Goal: Task Accomplishment & Management: Manage account settings

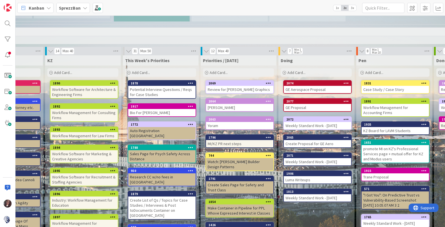
scroll to position [358, 153]
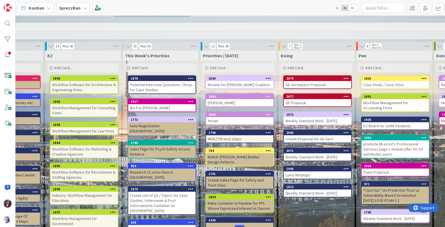
click at [305, 171] on div "Luma Writeups" at bounding box center [317, 174] width 67 height 7
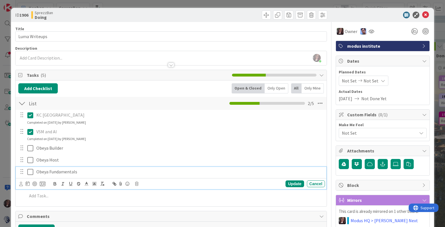
click at [32, 172] on icon at bounding box center [30, 171] width 6 height 7
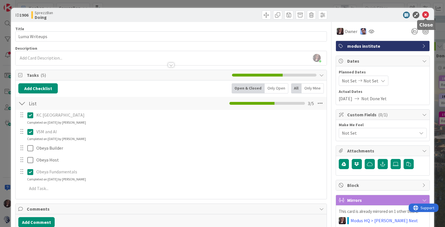
click at [424, 15] on icon at bounding box center [425, 15] width 7 height 7
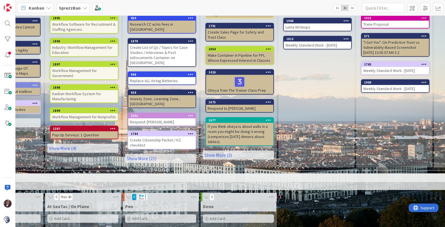
scroll to position [503, 153]
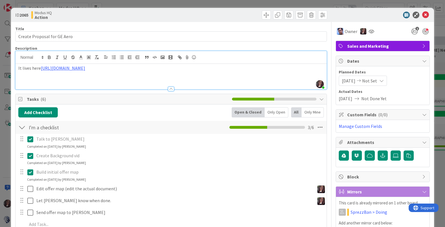
scroll to position [97, 249]
click at [425, 14] on icon at bounding box center [425, 15] width 7 height 7
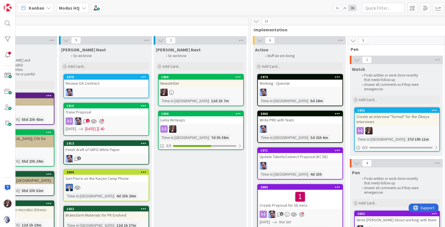
scroll to position [0, 249]
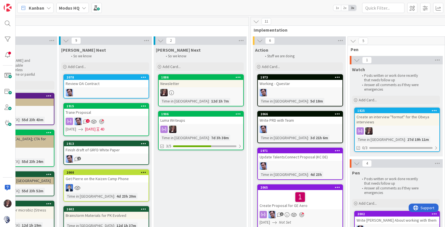
click at [206, 130] on div at bounding box center [201, 128] width 85 height 7
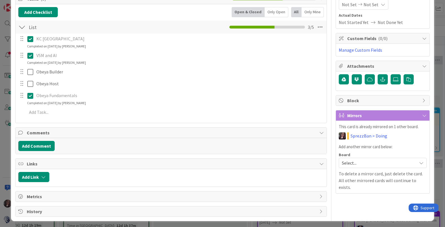
scroll to position [76, 0]
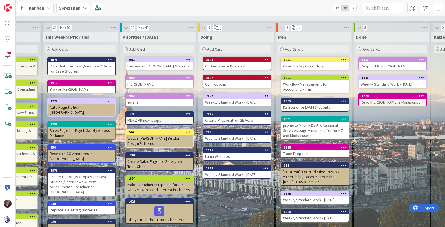
scroll to position [380, 234]
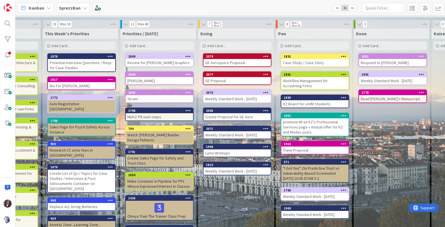
click at [234, 90] on div "2072" at bounding box center [236, 92] width 67 height 5
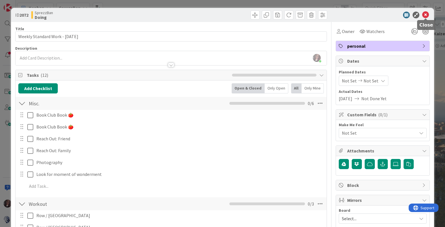
click at [425, 15] on icon at bounding box center [425, 15] width 7 height 7
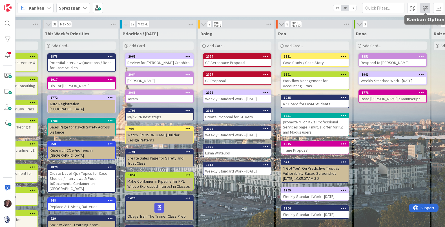
click at [427, 9] on span at bounding box center [425, 8] width 10 height 10
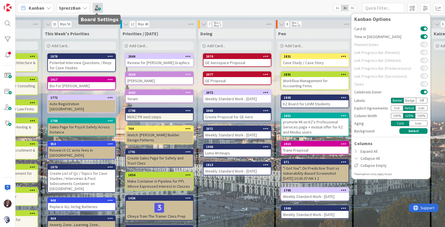
click at [97, 9] on span at bounding box center [98, 8] width 10 height 10
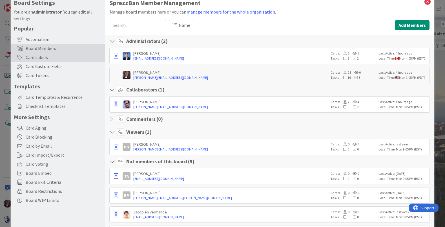
scroll to position [13, 0]
click at [31, 95] on span "Card Templates & Recurrence" at bounding box center [64, 97] width 77 height 7
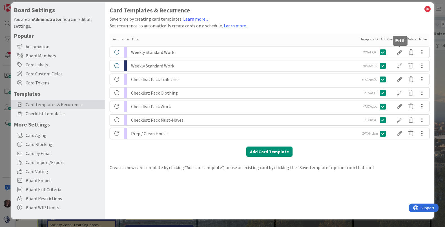
click at [398, 52] on div at bounding box center [399, 52] width 11 height 10
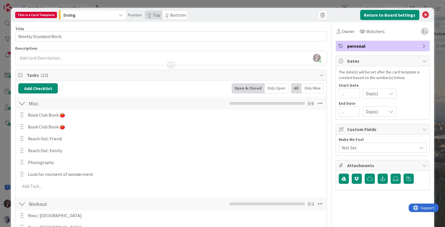
click at [23, 116] on div at bounding box center [21, 114] width 7 height 8
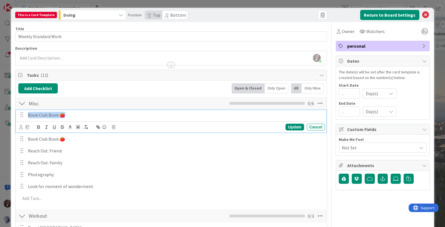
drag, startPoint x: 61, startPoint y: 115, endPoint x: 20, endPoint y: 113, distance: 40.6
click at [20, 113] on div "Book Club Book 🍅" at bounding box center [171, 115] width 307 height 10
click at [292, 126] on div "Update" at bounding box center [294, 126] width 18 height 7
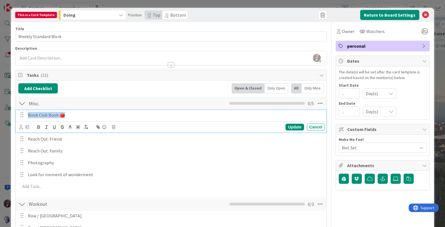
drag, startPoint x: 61, startPoint y: 115, endPoint x: 26, endPoint y: 114, distance: 35.0
click at [25, 113] on div "Book Club Book 🍅" at bounding box center [171, 115] width 307 height 10
click at [294, 126] on div "Update" at bounding box center [294, 126] width 18 height 7
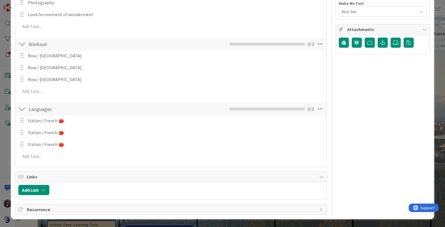
scroll to position [0, 0]
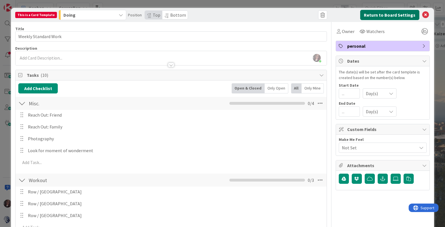
click at [403, 14] on button "Return to Board Settings" at bounding box center [389, 15] width 59 height 10
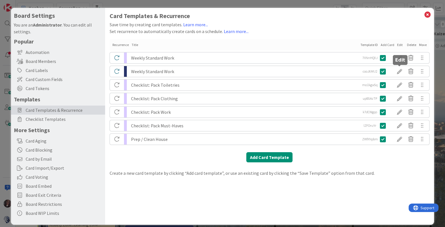
click at [401, 71] on div at bounding box center [399, 71] width 11 height 10
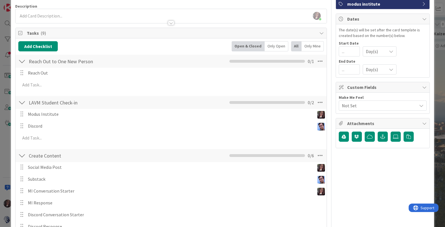
scroll to position [45, 0]
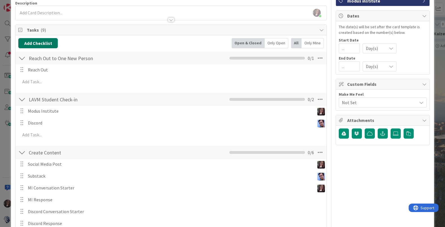
click at [42, 43] on button "Add Checklist" at bounding box center [37, 43] width 39 height 10
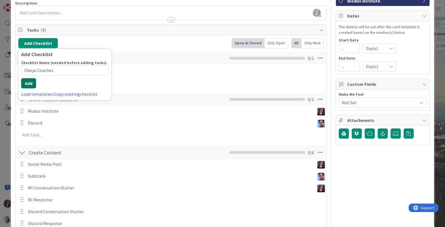
type input "Obeya Coaches"
click at [29, 87] on button "Add" at bounding box center [28, 83] width 15 height 10
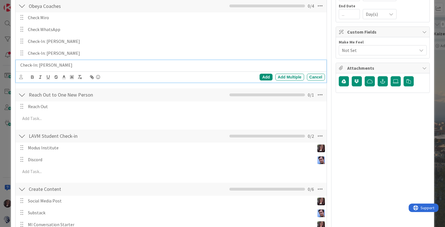
scroll to position [109, 0]
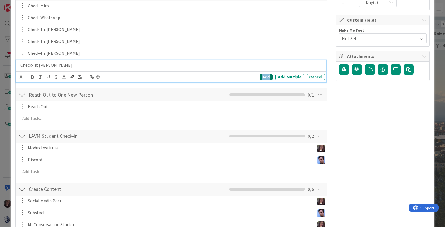
click at [263, 76] on div "Add" at bounding box center [265, 77] width 13 height 7
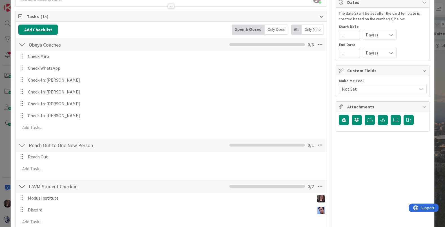
scroll to position [56, 0]
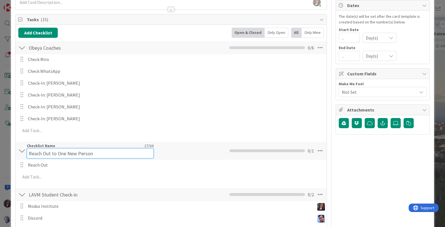
drag, startPoint x: 92, startPoint y: 148, endPoint x: 34, endPoint y: 148, distance: 58.3
click at [32, 146] on div "Checklist Name 27 / 64 Reach Out to One New Person" at bounding box center [90, 150] width 127 height 15
drag, startPoint x: 91, startPoint y: 153, endPoint x: 25, endPoint y: 150, distance: 65.4
click at [27, 152] on input "Reach Out to One New Person" at bounding box center [90, 153] width 127 height 10
type input "Community Building / Biz Dev"
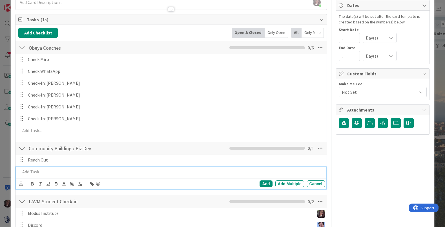
click at [98, 175] on div at bounding box center [171, 172] width 307 height 10
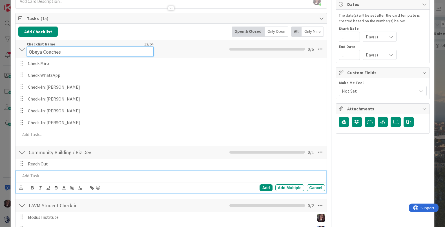
click at [54, 47] on input "Obeya Coaches" at bounding box center [90, 51] width 127 height 10
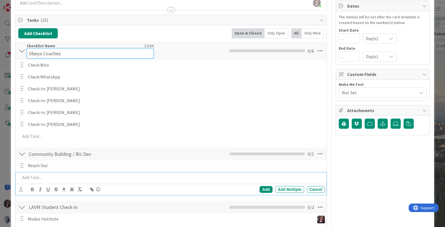
scroll to position [54, 0]
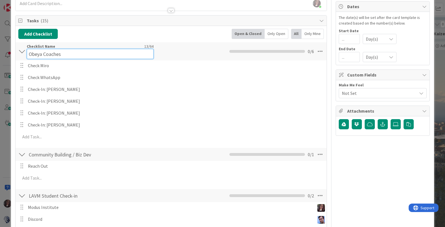
drag, startPoint x: 59, startPoint y: 55, endPoint x: 66, endPoint y: 52, distance: 7.8
click at [66, 54] on input "Obeya Coaches" at bounding box center [90, 54] width 127 height 10
type input "Obeya Coach TTT"
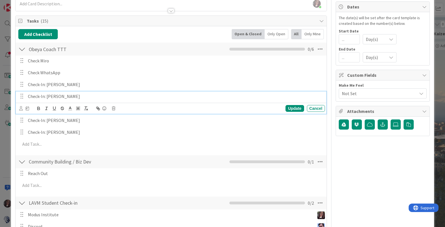
click at [117, 99] on p "Check-In: Jeff" at bounding box center [175, 96] width 295 height 6
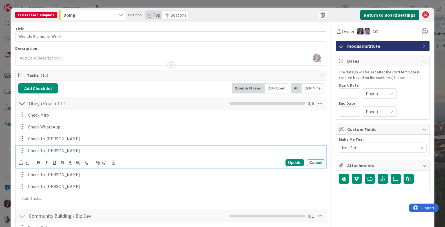
click at [398, 14] on button "Return to Board Settings" at bounding box center [389, 15] width 59 height 10
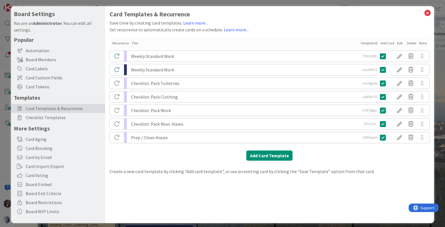
scroll to position [1, 0]
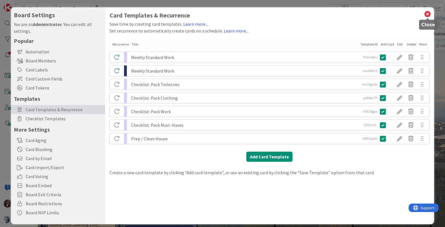
click at [429, 14] on icon at bounding box center [427, 14] width 7 height 8
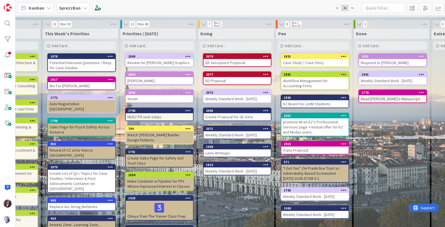
click at [219, 144] on div "1906" at bounding box center [236, 146] width 67 height 5
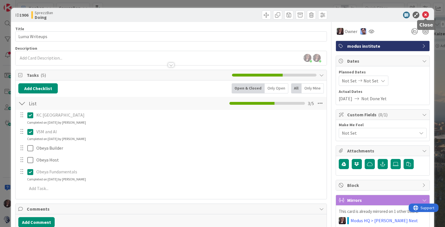
click at [426, 15] on icon at bounding box center [425, 15] width 7 height 7
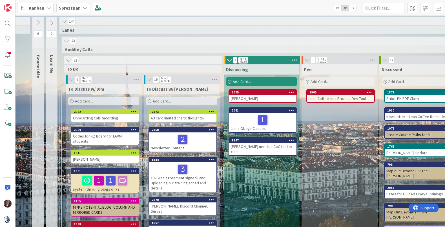
scroll to position [0, 43]
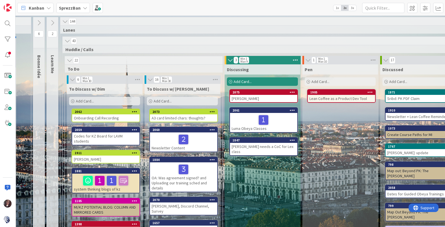
click at [162, 100] on span "Add Card..." at bounding box center [163, 100] width 18 height 5
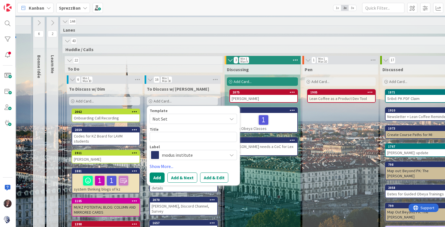
type textarea "x"
type textarea "O"
type textarea "x"
type textarea "Ob"
type textarea "x"
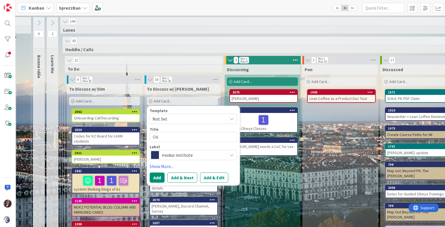
type textarea "Obe"
type textarea "x"
type textarea "Obey"
type textarea "x"
type textarea "Obeya"
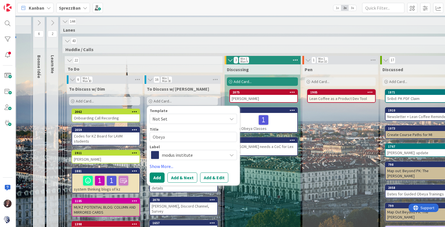
type textarea "x"
type textarea "Obeya"
type textarea "x"
type textarea "Obeya W"
type textarea "x"
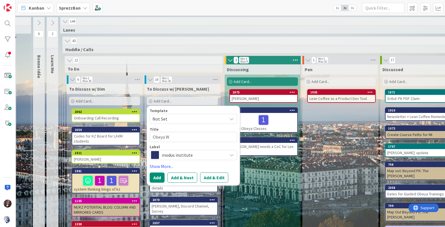
type textarea "Obeya We"
type textarea "x"
type textarea "Obeya Web"
type textarea "x"
type textarea "Obeya Webi"
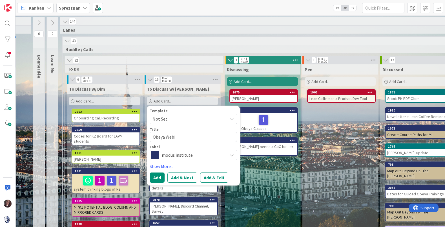
type textarea "x"
type textarea "Obeya Webin"
type textarea "x"
type textarea "Obeya Webina"
type textarea "x"
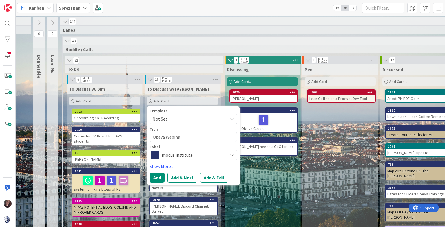
type textarea "Obeya Webinar"
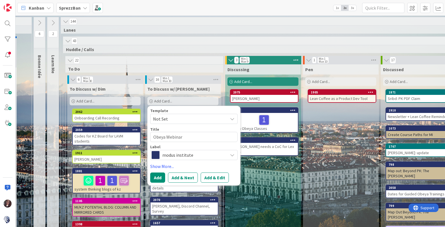
click at [153, 137] on textarea "Obeya Webinar" at bounding box center [193, 137] width 87 height 10
type textarea "x"
type textarea "CObeya Webinar"
type textarea "x"
type textarea "CrObeya Webinar"
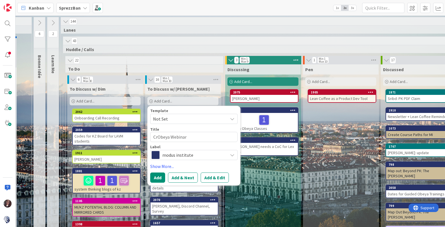
type textarea "x"
type textarea "CreObeya Webinar"
type textarea "x"
type textarea "CreaObeya Webinar"
type textarea "x"
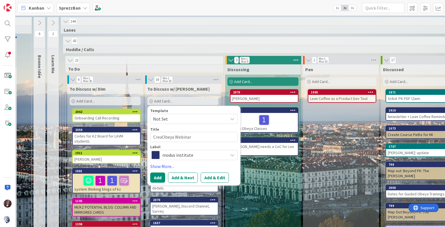
type textarea "CreatObeya Webinar"
type textarea "x"
type textarea "CreateObeya Webinar"
type textarea "x"
type textarea "Create Obeya Webinar"
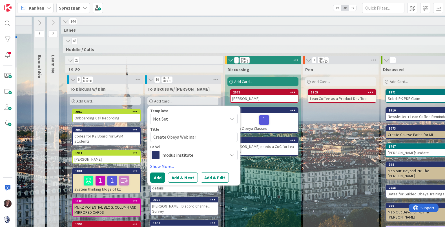
click at [170, 155] on span "modus institute" at bounding box center [193, 155] width 63 height 8
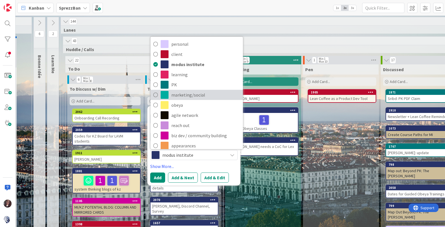
click at [157, 95] on icon at bounding box center [155, 94] width 5 height 8
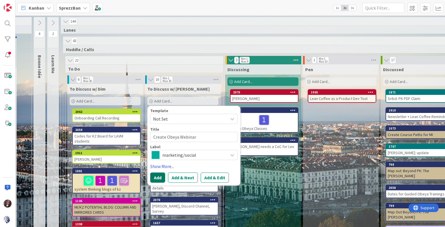
click at [155, 176] on button "Add" at bounding box center [157, 177] width 15 height 10
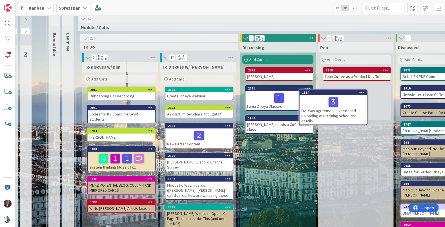
scroll to position [22, 37]
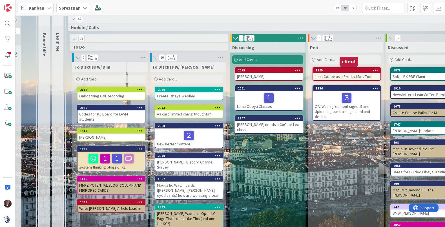
click at [347, 70] on div "1905" at bounding box center [348, 70] width 65 height 4
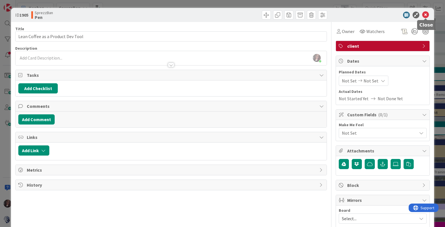
click at [427, 15] on icon at bounding box center [425, 15] width 7 height 7
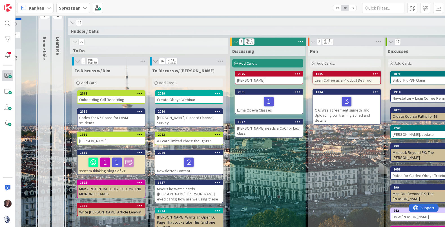
scroll to position [0, 37]
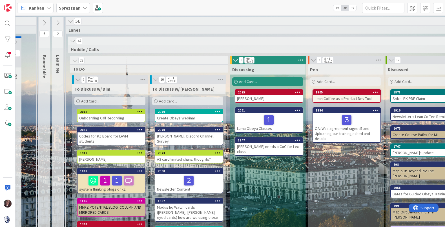
click at [179, 101] on div "Add Card..." at bounding box center [187, 101] width 71 height 8
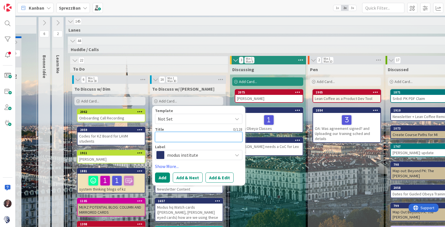
type textarea "x"
type textarea "O"
type textarea "x"
type textarea "Ob"
type textarea "x"
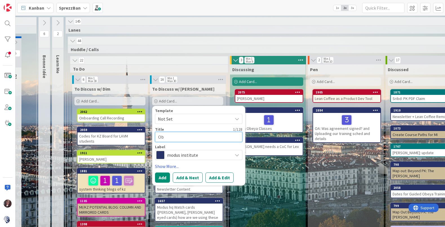
type textarea "Obe"
type textarea "x"
type textarea "Obey"
type textarea "x"
type textarea "Obeya"
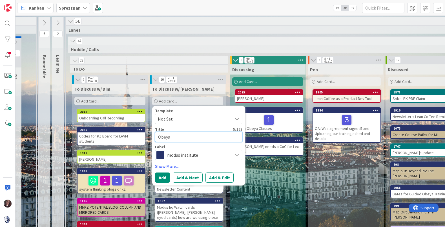
type textarea "x"
type textarea "Obeya"
type textarea "x"
type textarea "Obeya M"
type textarea "x"
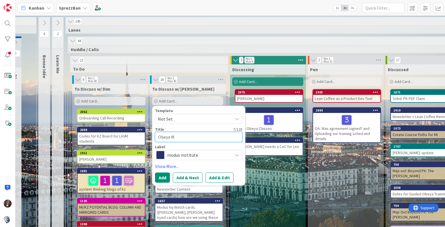
type textarea "Obeya Ma"
type textarea "x"
type textarea "Obeya Mar"
type textarea "x"
type textarea "Obeya Mark"
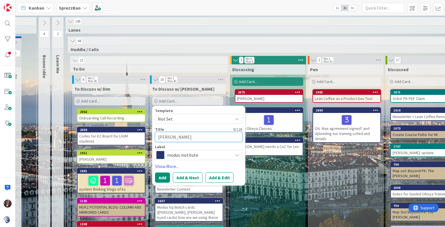
type textarea "x"
type textarea "Obeya Marke"
type textarea "x"
type textarea "Obeya Marketi"
type textarea "x"
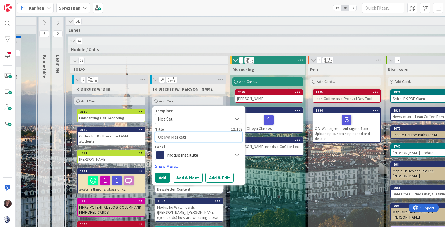
type textarea "Obeya Marketin"
type textarea "x"
type textarea "Obeya Marketing"
type textarea "x"
type textarea "Obeya Marketing"
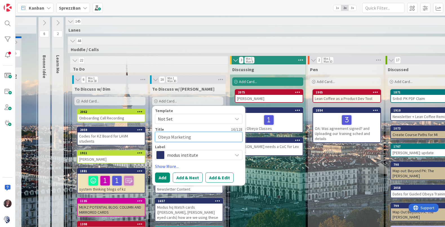
type textarea "x"
type textarea "Obeya Marketing C"
type textarea "x"
type textarea "Obeya Marketing Ca"
type textarea "x"
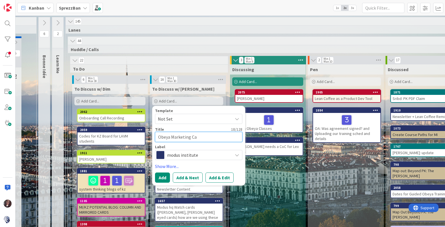
type textarea "Obeya Marketing Car"
type textarea "x"
type textarea "Obeya Marketing Card"
click at [183, 155] on span "modus institute" at bounding box center [198, 155] width 63 height 8
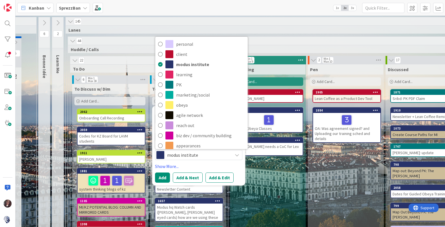
click at [218, 179] on button "Add & Edit" at bounding box center [219, 177] width 28 height 10
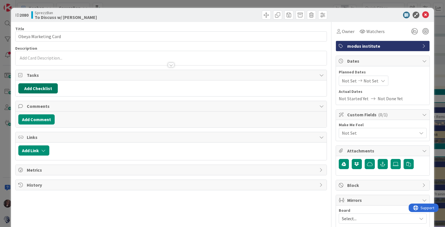
click at [29, 88] on button "Add Checklist" at bounding box center [37, 88] width 39 height 10
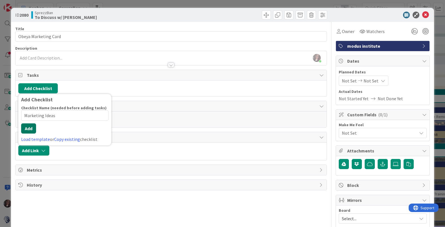
type input "Marketing Ideas"
click at [28, 135] on div "Checklist Name (needed before adding tasks) 15 / 64 Marketing Ideas Add Load te…" at bounding box center [64, 123] width 87 height 37
click at [28, 129] on button "Add" at bounding box center [28, 128] width 15 height 10
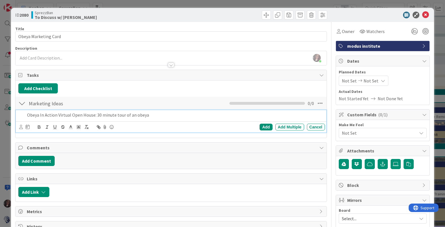
click at [131, 116] on p "Obeya In Action Virtual Open House: 30 minute tour of an obeya" at bounding box center [174, 115] width 295 height 6
click at [164, 115] on p "Obeya In Action Virtual Open House: 30 minute tour of a working obeya" at bounding box center [174, 115] width 295 height 6
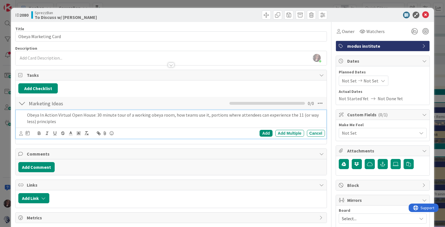
click at [41, 117] on p "Obeya In Action Virtual Open House: 30 minute tour of a working obeya room, how…" at bounding box center [174, 118] width 295 height 13
drag, startPoint x: 95, startPoint y: 115, endPoint x: 36, endPoint y: 127, distance: 60.1
click at [26, 113] on div "Obeya in Action Virtual Open House: 30 minute tour of a working obeya room, how…" at bounding box center [175, 118] width 300 height 16
click at [40, 132] on icon "button" at bounding box center [39, 132] width 5 height 5
click at [64, 121] on p "Obeya in Action Virtual Open House: 30 minute tour of a working obeya room, how…" at bounding box center [174, 118] width 295 height 13
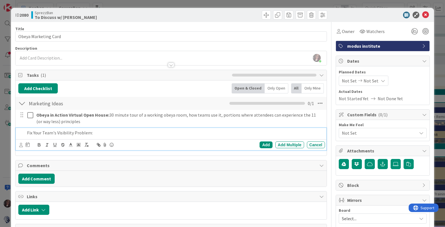
drag, startPoint x: 93, startPoint y: 134, endPoint x: 39, endPoint y: 145, distance: 54.7
click at [25, 133] on div "Fix Your Team's Visibility Problem:" at bounding box center [175, 133] width 300 height 10
drag, startPoint x: 39, startPoint y: 144, endPoint x: 70, endPoint y: 136, distance: 32.5
click at [39, 144] on icon "button" at bounding box center [39, 144] width 5 height 5
click at [102, 134] on p "Fix Your Team's Visibility Problem:" at bounding box center [174, 132] width 295 height 6
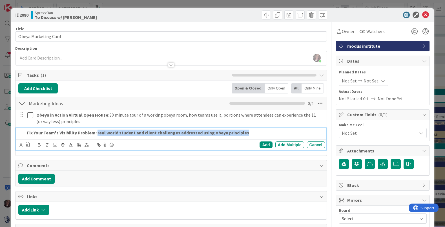
drag, startPoint x: 227, startPoint y: 132, endPoint x: 96, endPoint y: 130, distance: 130.8
click at [96, 130] on p "Fix Your Team's Visibility Problem: real world student and client challenges ad…" at bounding box center [174, 132] width 295 height 6
click at [39, 145] on icon "button" at bounding box center [39, 145] width 2 height 1
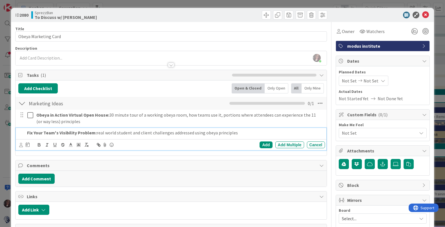
click at [172, 133] on p "Fix Your Team's Visibility Problem: real world student and client challenges ad…" at bounding box center [174, 132] width 295 height 6
click at [272, 134] on p "Fix Your Team's Visibility Problem: real world student and client challenges / …" at bounding box center [174, 132] width 295 height 6
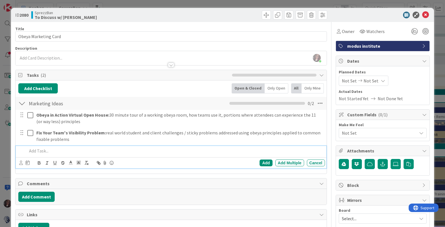
click at [44, 151] on p at bounding box center [174, 150] width 295 height 6
drag, startPoint x: 85, startPoint y: 150, endPoint x: 25, endPoint y: 152, distance: 59.8
click at [23, 151] on div "Obeya Quick Start Challenge:" at bounding box center [171, 151] width 307 height 10
click at [40, 163] on icon "button" at bounding box center [39, 163] width 2 height 1
click at [91, 151] on p "Obeya Quick Start Challenge:" at bounding box center [174, 150] width 295 height 6
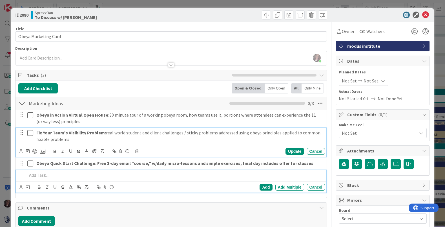
click at [105, 134] on strong "Fix Your Team's Visibility Problem:" at bounding box center [71, 133] width 70 height 6
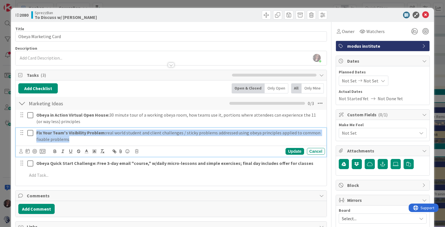
drag, startPoint x: 71, startPoint y: 140, endPoint x: 43, endPoint y: 135, distance: 28.6
click at [35, 133] on div "Fix Your Team's Visibility Problem: real world student and client challenges / …" at bounding box center [179, 136] width 291 height 16
copy p "Fix Your Team's Visibility Problem: real world student and client challenges / …"
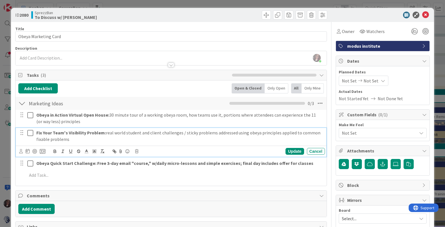
click at [113, 94] on div "Add Checklist Back Open & Closed Only Open All Only Mine Marketing Ideas Checkl…" at bounding box center [170, 132] width 305 height 99
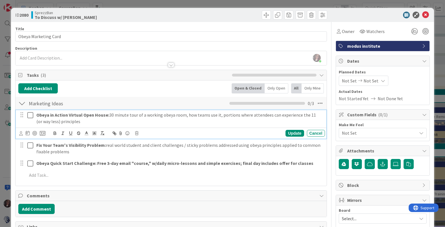
click at [84, 124] on p "Obeya in Action Virtual Open House: 30 minute tour of a working obeya room, how…" at bounding box center [179, 118] width 286 height 13
click at [37, 208] on button "Add Comment" at bounding box center [36, 208] width 36 height 10
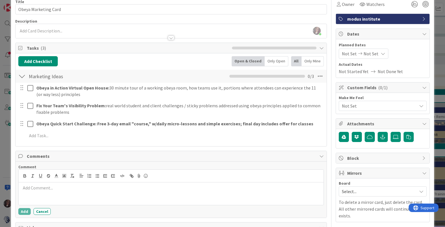
scroll to position [27, 0]
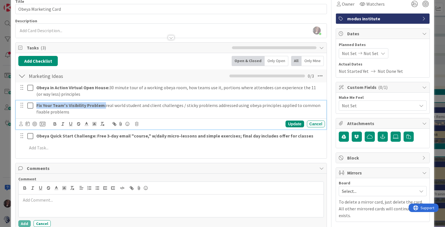
drag, startPoint x: 92, startPoint y: 106, endPoint x: 37, endPoint y: 108, distance: 54.7
click at [37, 108] on p "Fix Your Team's Visibility Problem: real world student and client challenges / …" at bounding box center [179, 108] width 286 height 13
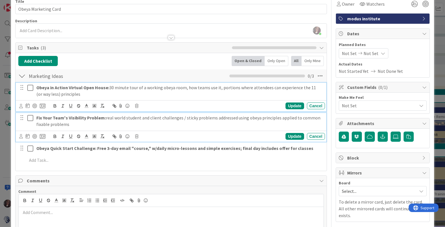
click at [37, 87] on strong "Obeya in Action Virtual Open House:" at bounding box center [72, 88] width 73 height 6
click at [36, 118] on strong "Fix Your Team's Visibility Problem:" at bounding box center [71, 118] width 70 height 6
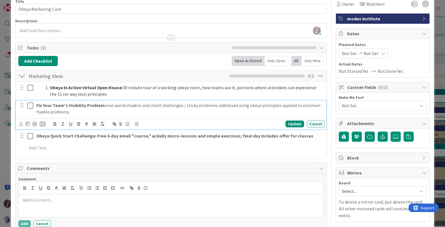
scroll to position [15, 0]
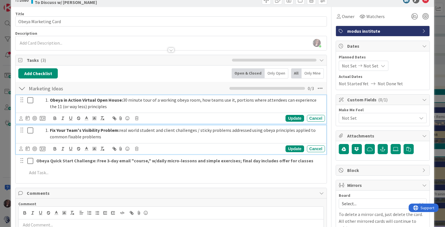
click at [192, 107] on div "Obeya in Action Virtual Open House: 30 minute tour of a working obeya room, how…" at bounding box center [171, 109] width 310 height 28
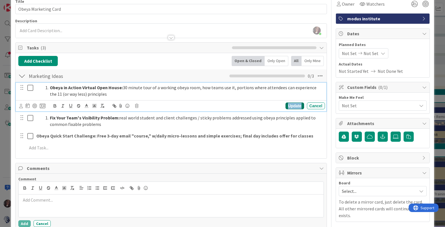
click at [293, 106] on div "Update" at bounding box center [294, 105] width 18 height 7
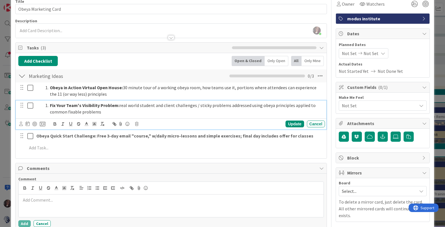
click at [50, 106] on span at bounding box center [50, 105] width 0 height 6
click at [294, 124] on div "Update" at bounding box center [294, 123] width 18 height 7
click at [50, 105] on span at bounding box center [50, 105] width 0 height 6
click at [50, 106] on span at bounding box center [50, 105] width 0 height 6
click at [292, 124] on div "Update" at bounding box center [294, 123] width 18 height 7
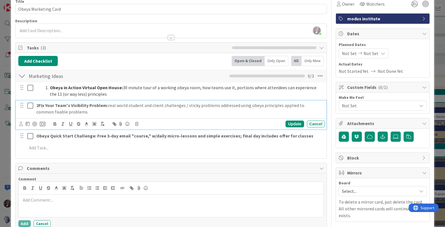
click at [40, 106] on strong "2Fix Your Team's Visibility Problem:" at bounding box center [72, 105] width 72 height 6
click at [39, 106] on strong "2Fix Your Team's Visibility Problem:" at bounding box center [72, 105] width 72 height 6
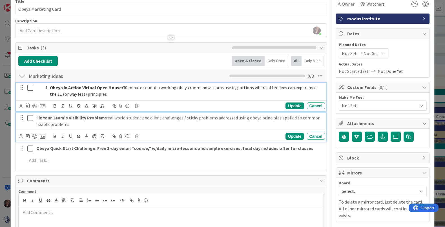
scroll to position [40, 0]
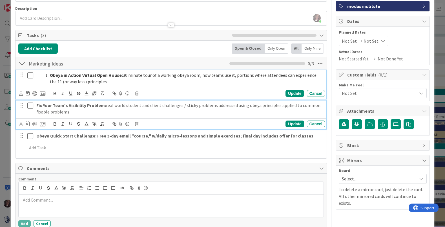
click at [67, 87] on div "Obeya in Action Virtual Open House: 30 minute tour of a working obeya room, how…" at bounding box center [171, 84] width 310 height 28
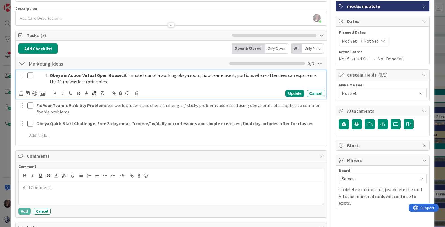
click at [49, 76] on li "Obeya in Action Virtual Open House: 30 minute tour of a working obeya room, how…" at bounding box center [182, 78] width 279 height 13
drag, startPoint x: 290, startPoint y: 92, endPoint x: 285, endPoint y: 91, distance: 4.6
click at [289, 92] on div "Update" at bounding box center [294, 93] width 18 height 7
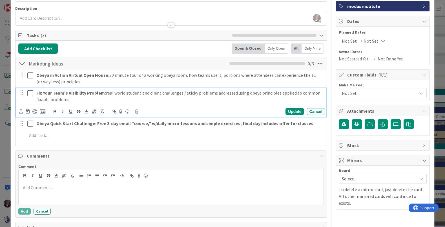
click at [63, 93] on strong "Fix Your Team's Visibility Problem:" at bounding box center [71, 93] width 70 height 6
click at [41, 111] on icon at bounding box center [43, 111] width 6 height 5
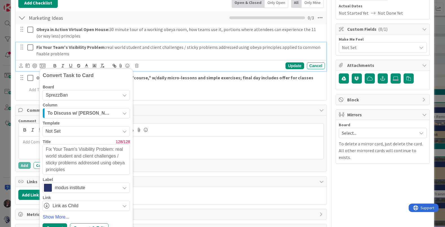
scroll to position [91, 0]
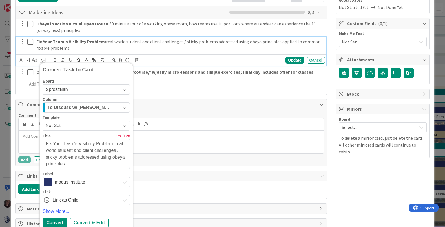
click at [67, 181] on span "modus institute" at bounding box center [86, 182] width 63 height 8
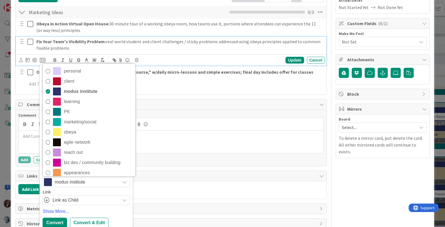
click at [47, 122] on icon at bounding box center [48, 121] width 5 height 8
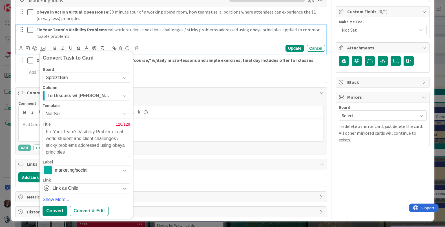
scroll to position [105, 0]
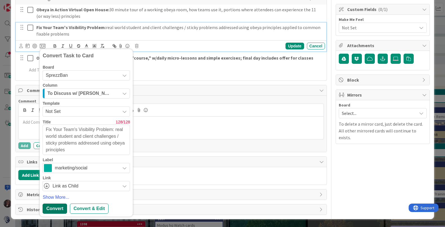
click at [54, 208] on div "Convert" at bounding box center [55, 208] width 24 height 10
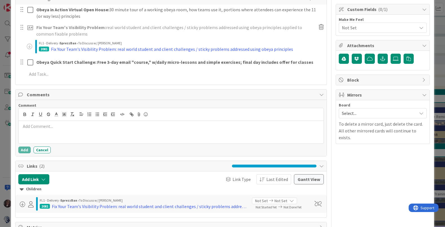
type textarea "x"
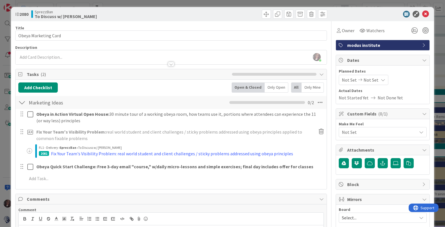
scroll to position [0, 0]
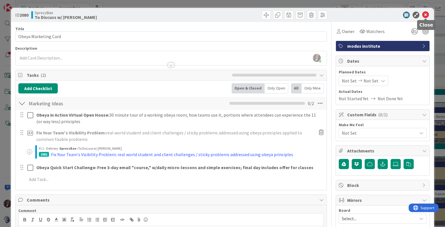
click at [426, 14] on icon at bounding box center [425, 15] width 7 height 7
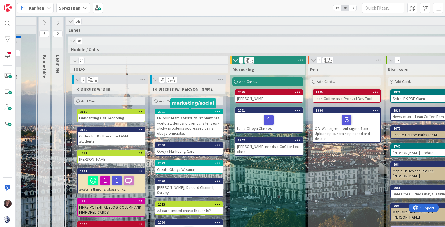
click at [193, 113] on div "2081" at bounding box center [190, 112] width 65 height 4
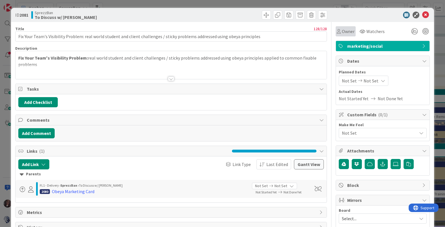
click at [343, 33] on span "Owner" at bounding box center [348, 31] width 13 height 7
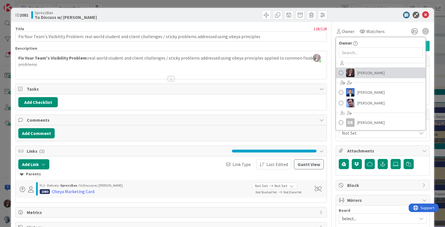
click at [340, 73] on span at bounding box center [341, 72] width 5 height 8
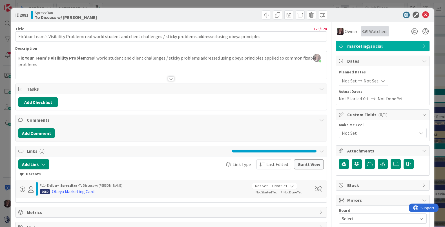
click at [373, 29] on span "Watchers" at bounding box center [378, 31] width 18 height 7
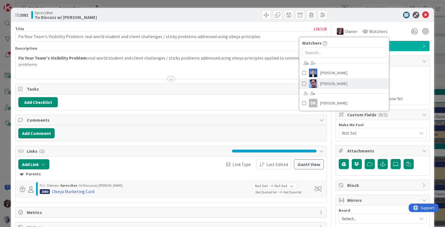
click at [321, 83] on span "Jim Benson" at bounding box center [333, 83] width 27 height 8
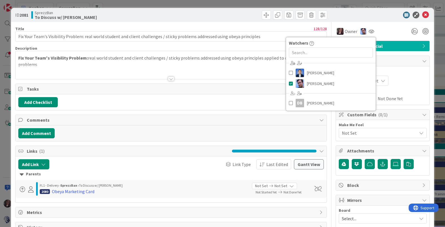
click at [384, 27] on div "Owner Owner Remove Set as Watcher Tonianne DeMaria Dimitri Ponomareff Jim Benso…" at bounding box center [383, 31] width 94 height 10
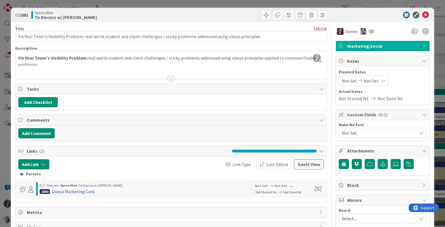
click at [349, 81] on span "Not Set" at bounding box center [349, 80] width 15 height 7
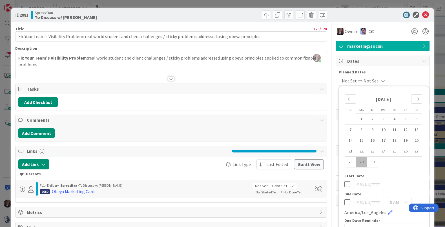
click at [362, 162] on td "29" at bounding box center [361, 161] width 11 height 11
type input "09/29/2025"
click at [375, 83] on span "Not Set" at bounding box center [369, 80] width 15 height 7
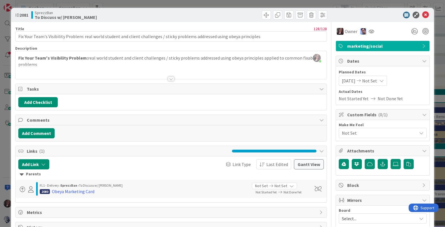
click at [375, 79] on span "Not Set" at bounding box center [369, 80] width 15 height 7
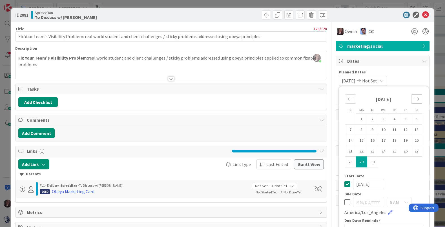
click at [416, 99] on icon "Move forward to switch to the next month." at bounding box center [416, 98] width 5 height 3
click at [383, 117] on td "1" at bounding box center [383, 119] width 11 height 11
type input "10/01/2025"
click at [412, 31] on icon at bounding box center [414, 31] width 10 height 10
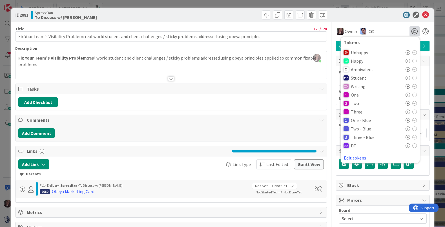
click at [407, 120] on icon at bounding box center [407, 120] width 5 height 5
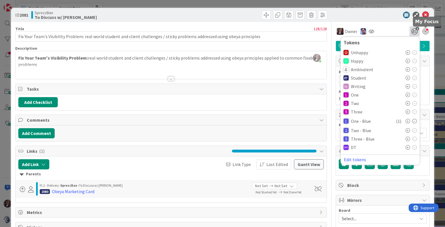
click at [426, 31] on div at bounding box center [425, 31] width 6 height 6
click at [426, 14] on icon at bounding box center [425, 15] width 7 height 7
